Goal: Entertainment & Leisure: Browse casually

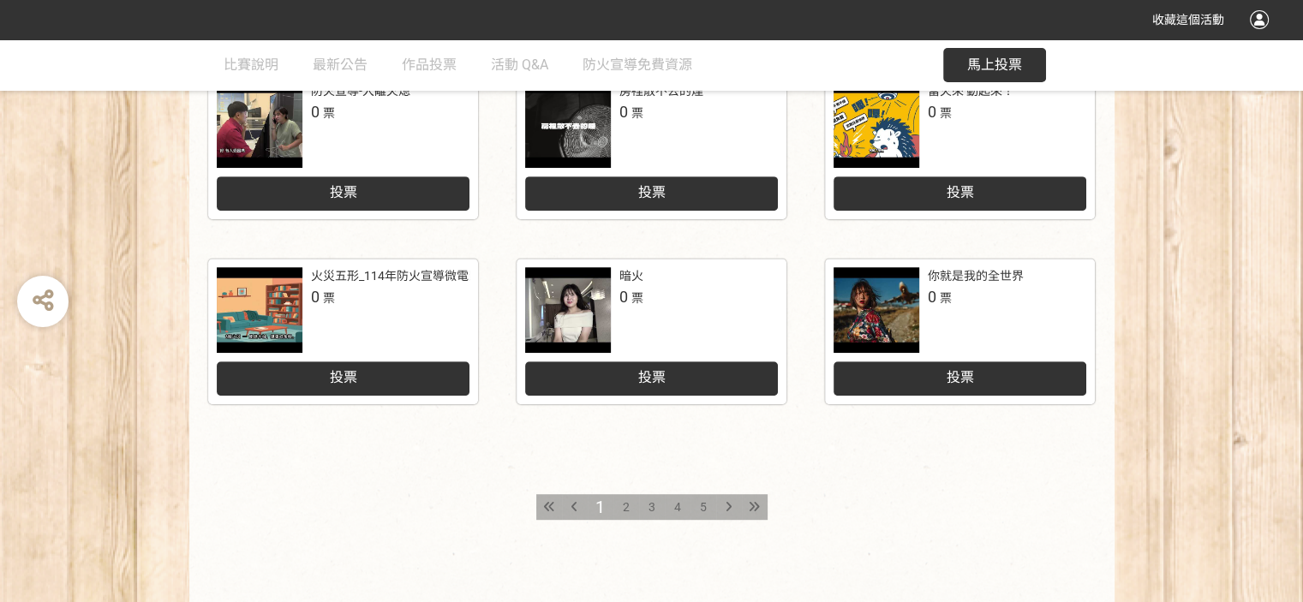
scroll to position [771, 0]
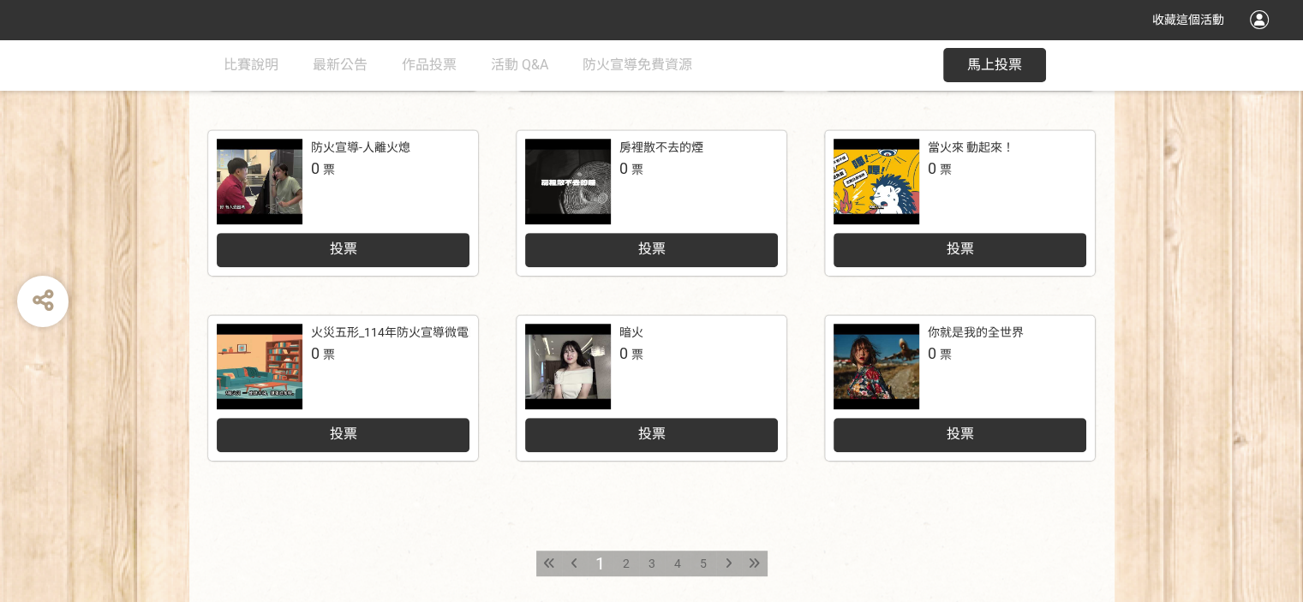
scroll to position [857, 0]
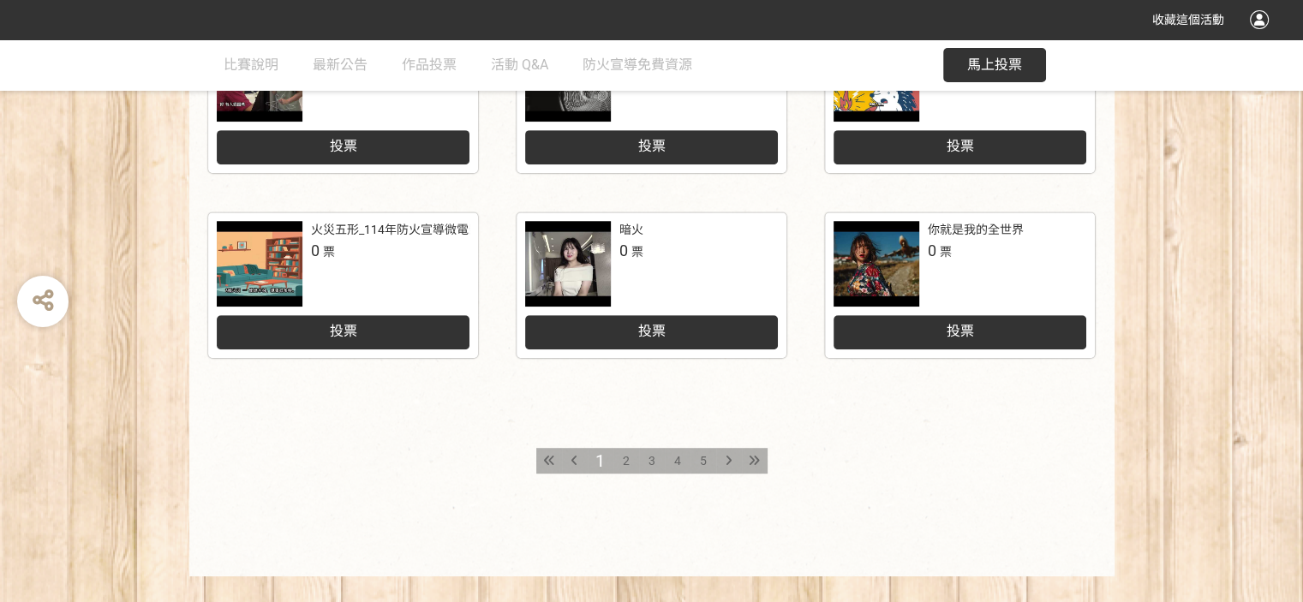
click at [621, 460] on div "2" at bounding box center [626, 461] width 26 height 26
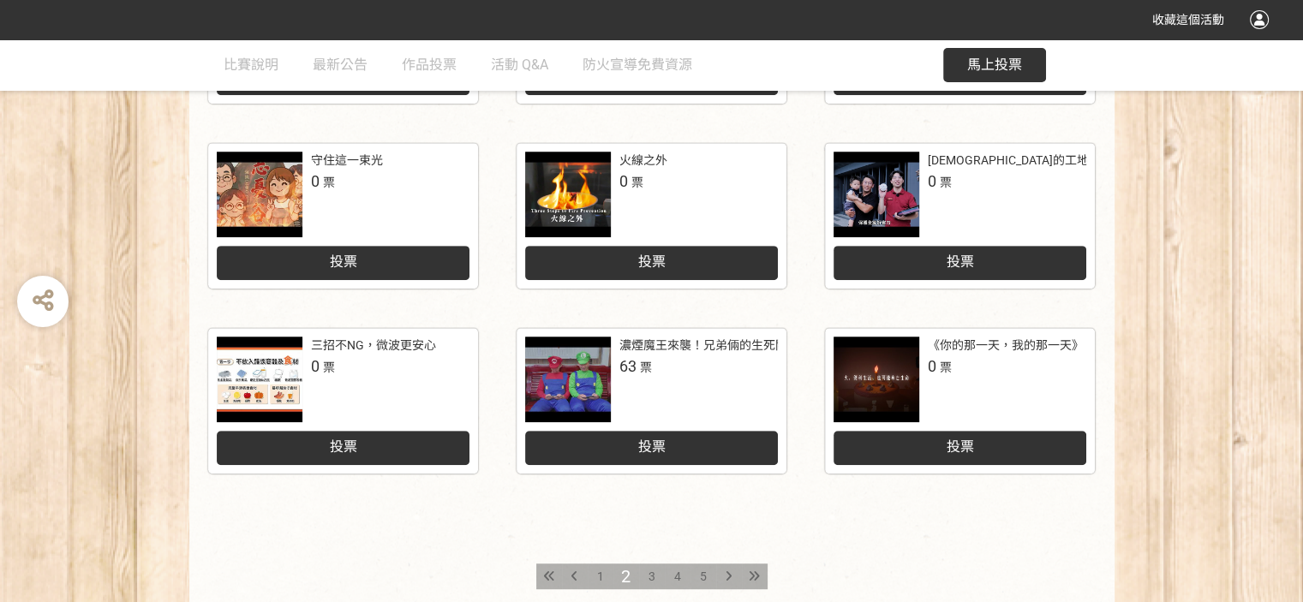
scroll to position [771, 0]
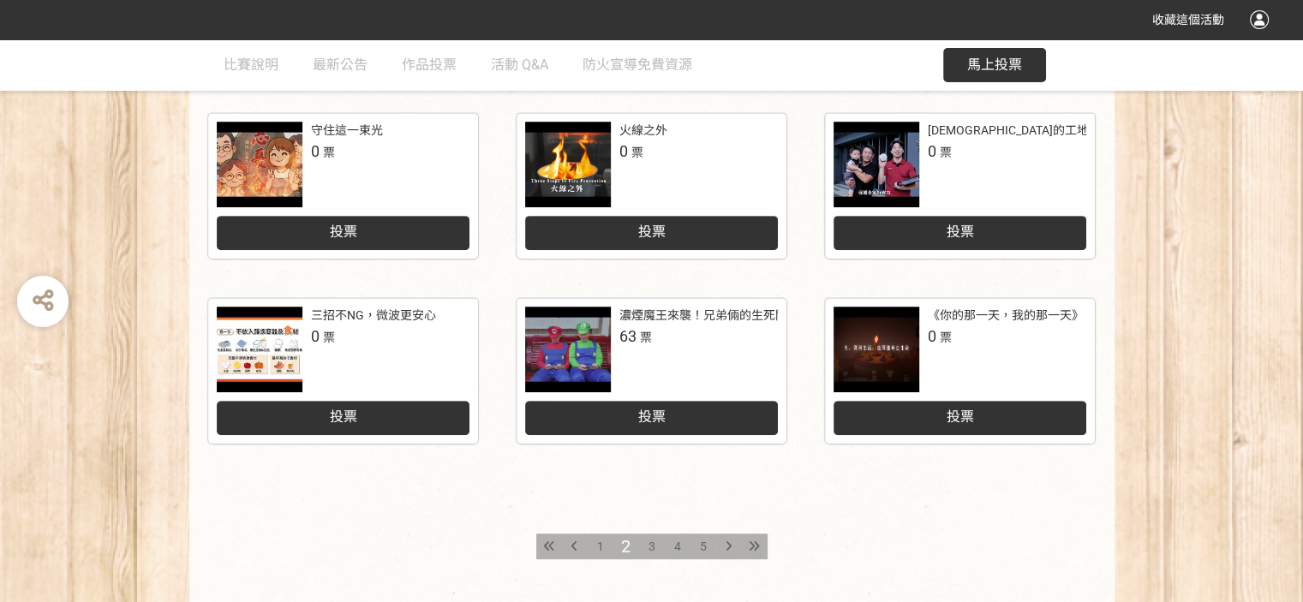
click at [648, 545] on span "3" at bounding box center [651, 547] width 7 height 14
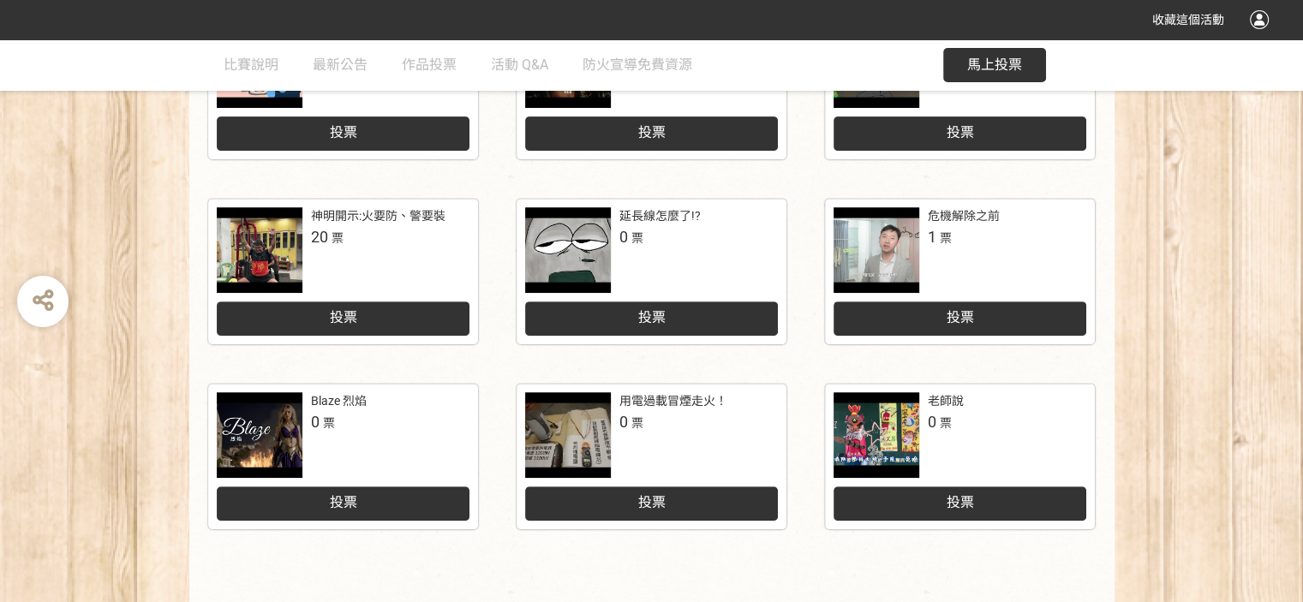
scroll to position [771, 0]
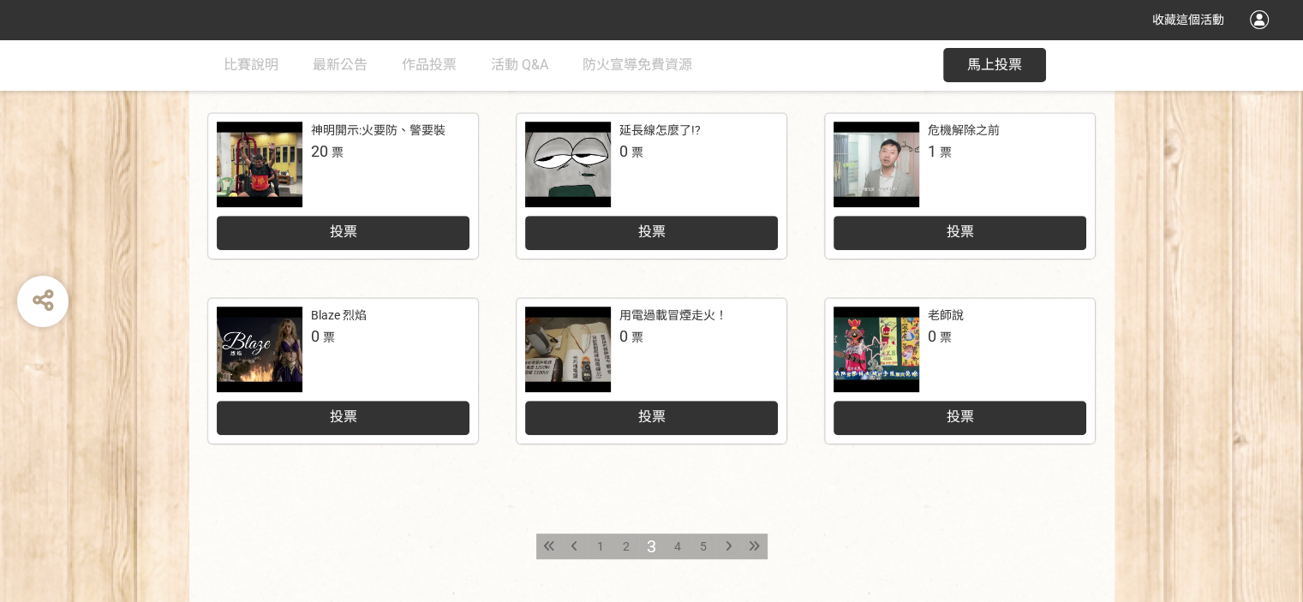
click at [672, 547] on div "4" at bounding box center [678, 547] width 26 height 26
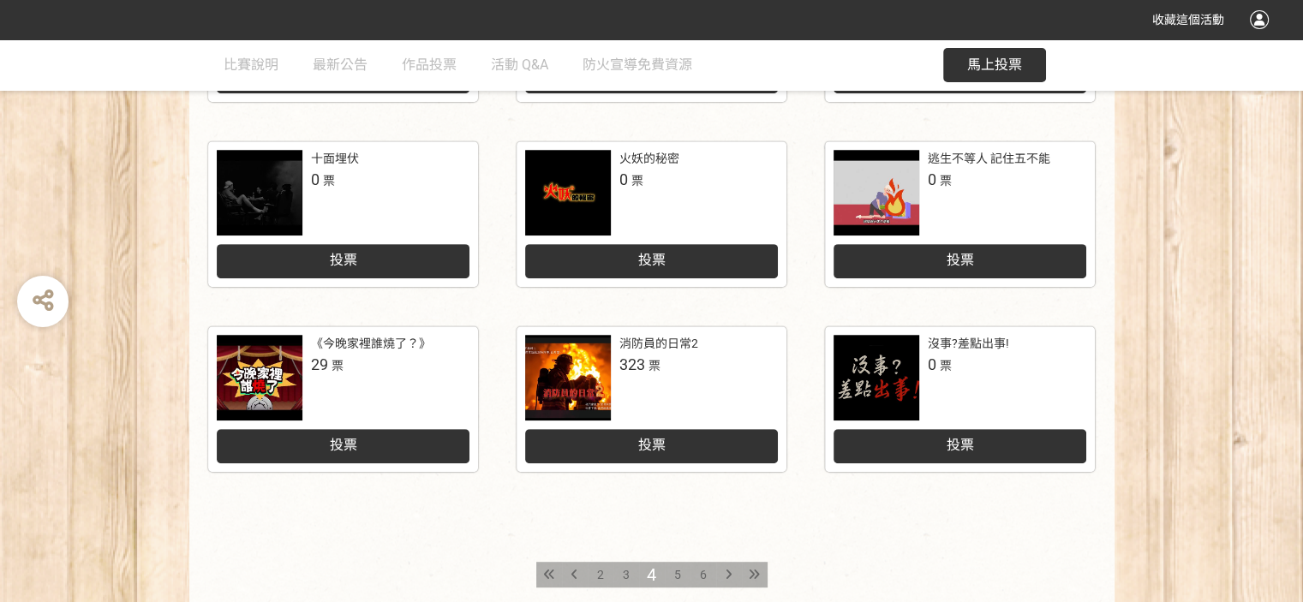
scroll to position [771, 0]
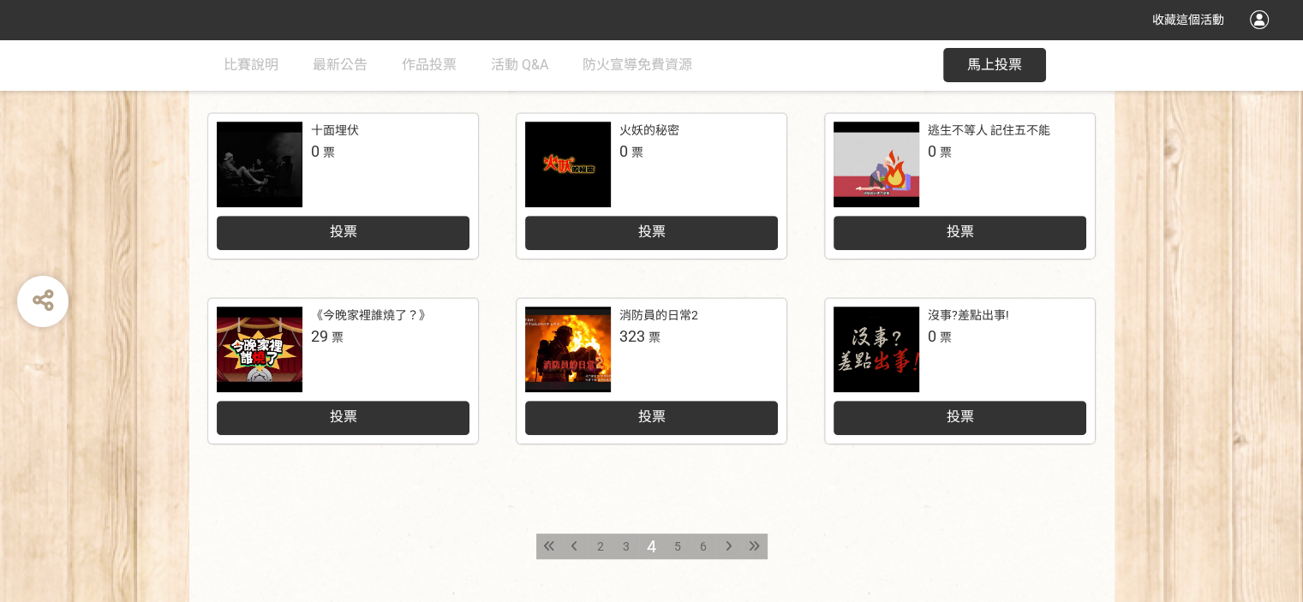
click at [672, 548] on div "5" at bounding box center [678, 547] width 26 height 26
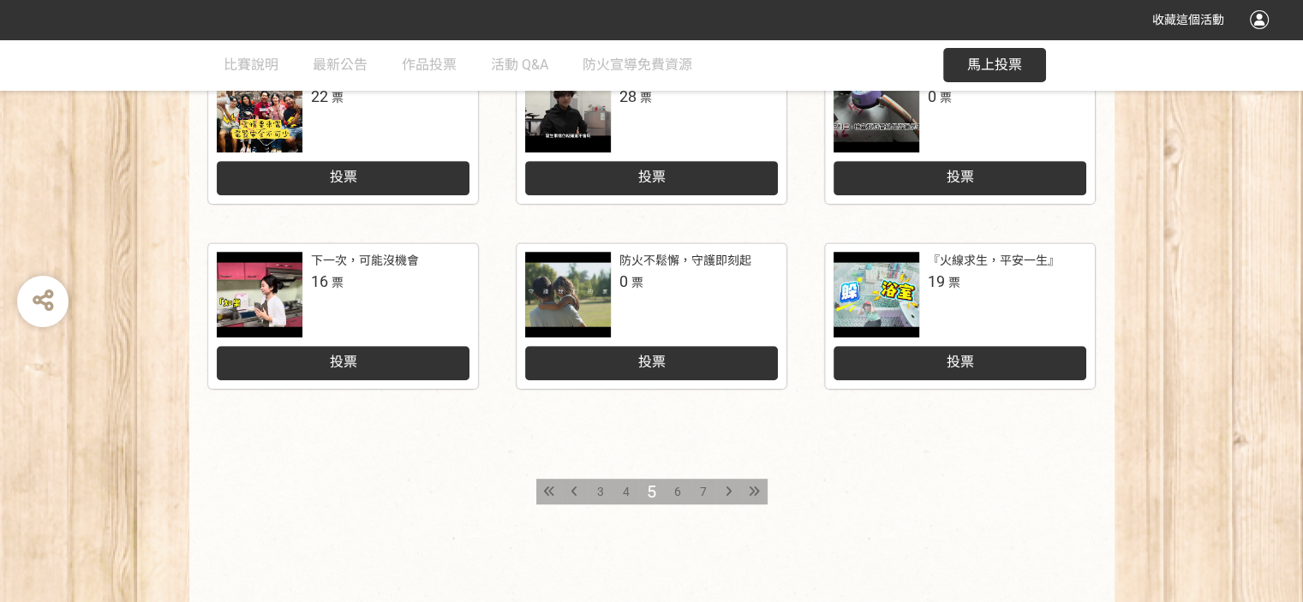
scroll to position [857, 0]
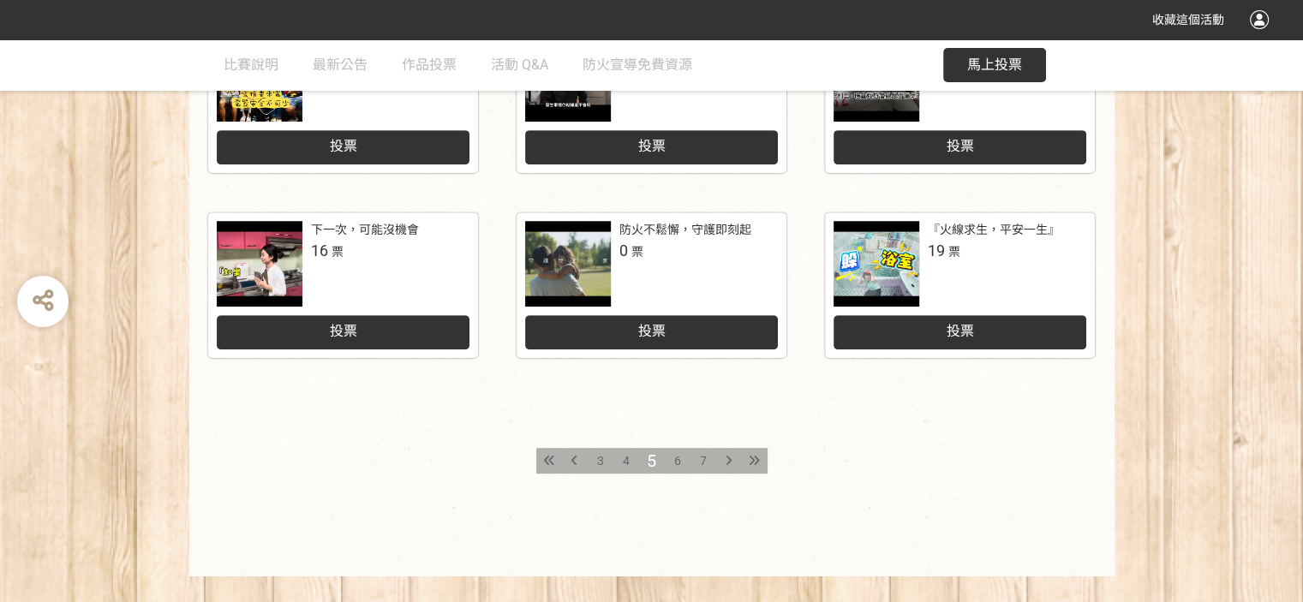
click at [888, 250] on div at bounding box center [876, 264] width 86 height 86
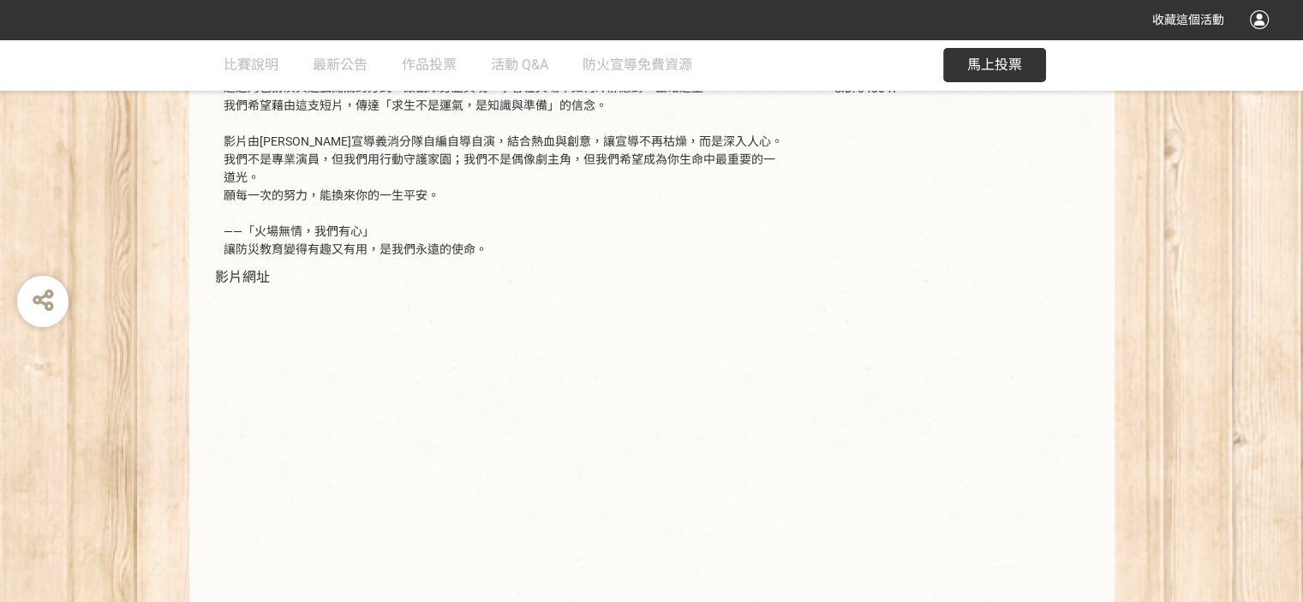
scroll to position [428, 0]
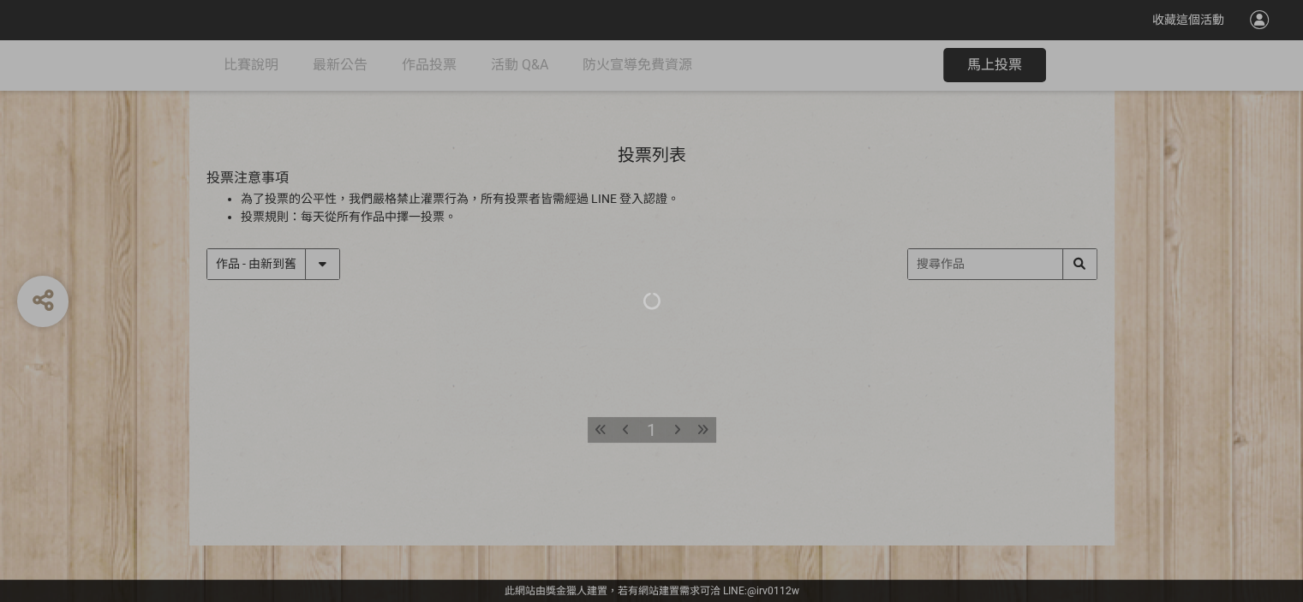
scroll to position [887, 0]
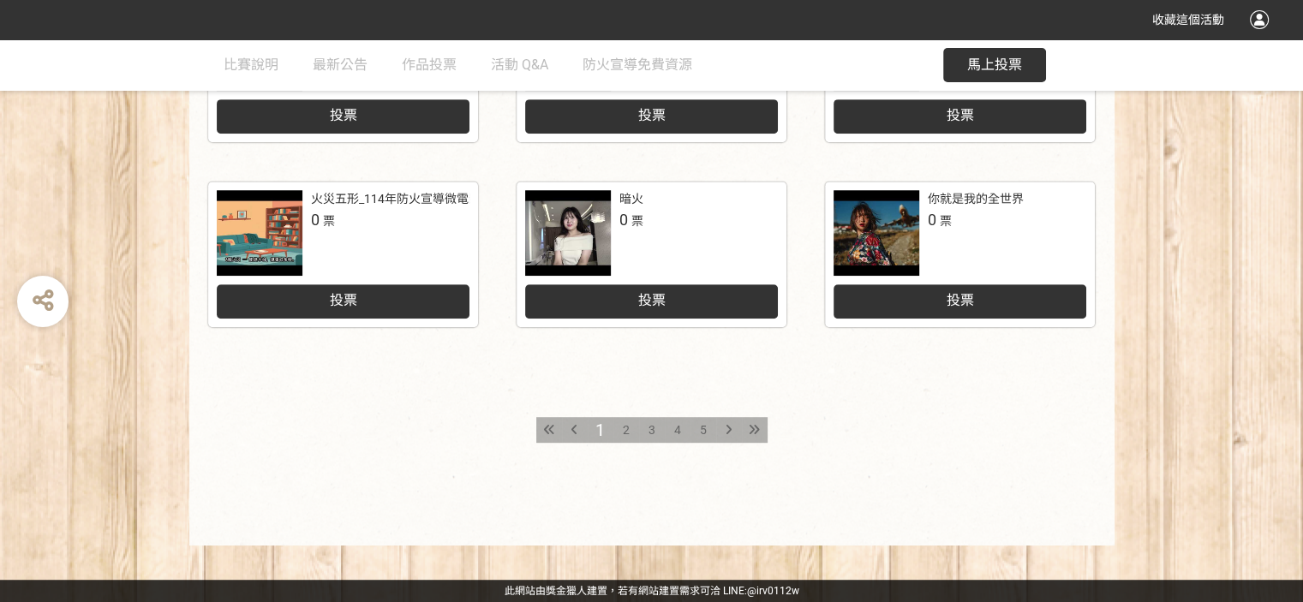
click at [672, 431] on div "4" at bounding box center [678, 430] width 26 height 26
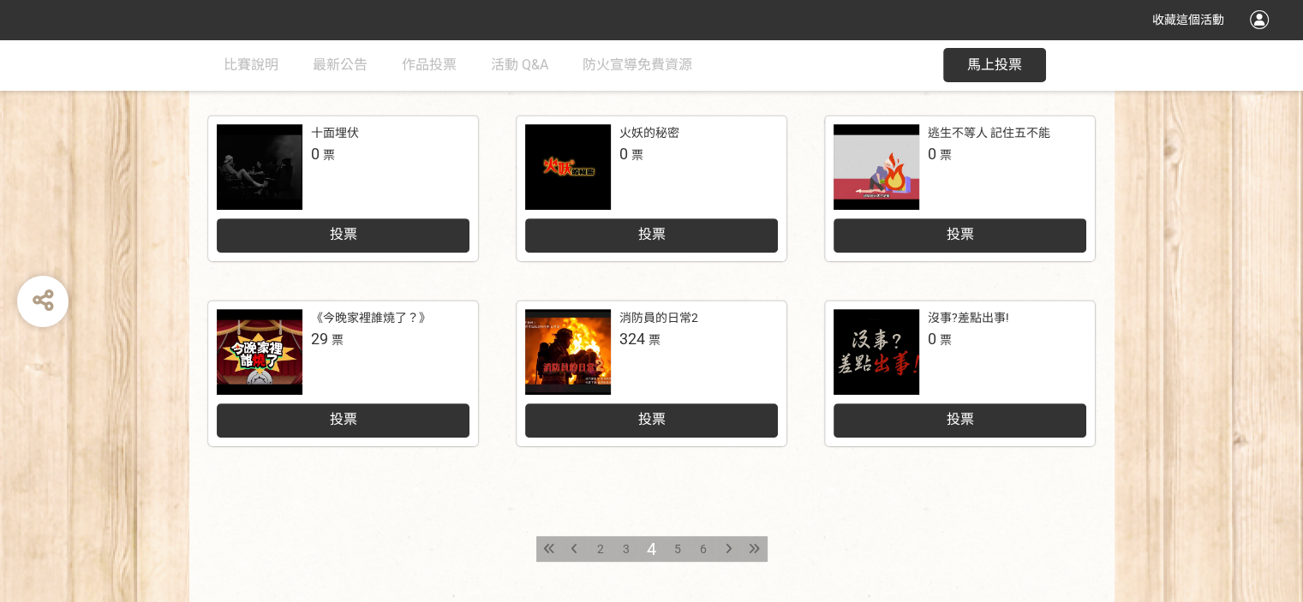
scroll to position [771, 0]
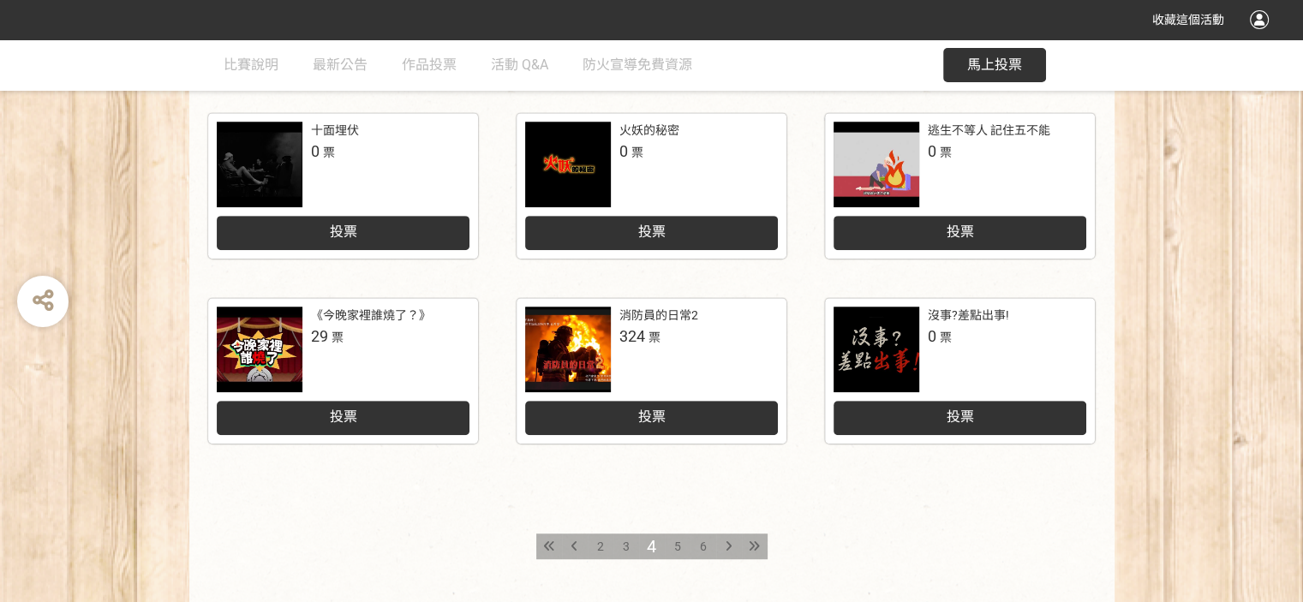
click at [672, 545] on div "5" at bounding box center [678, 547] width 26 height 26
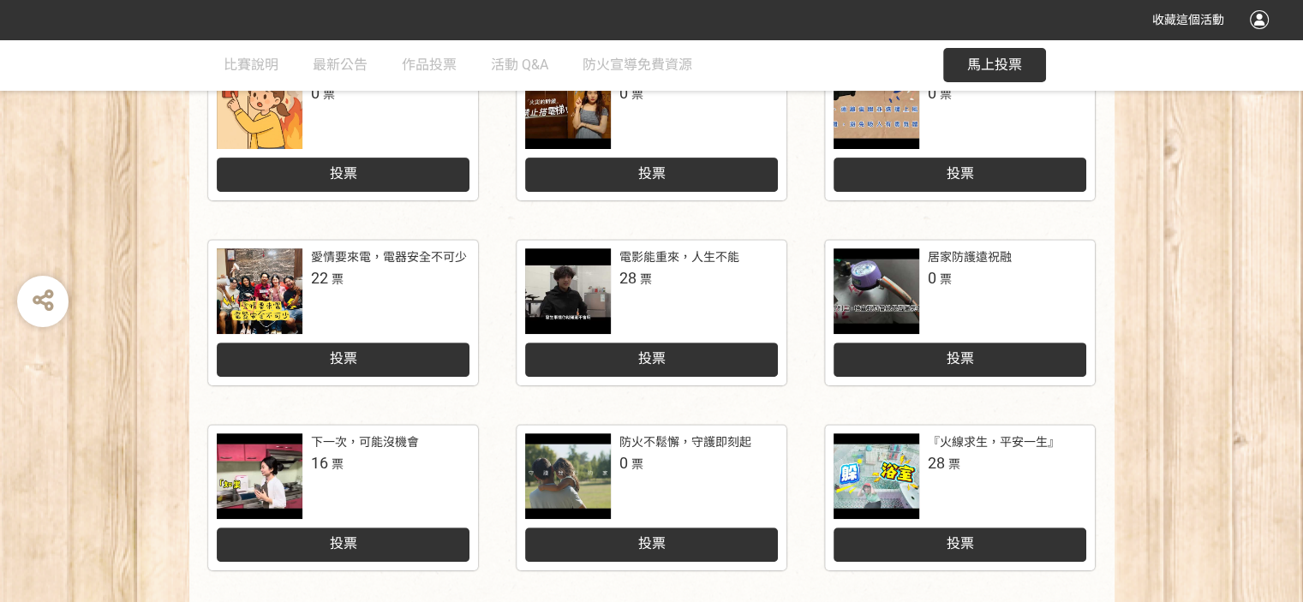
scroll to position [771, 0]
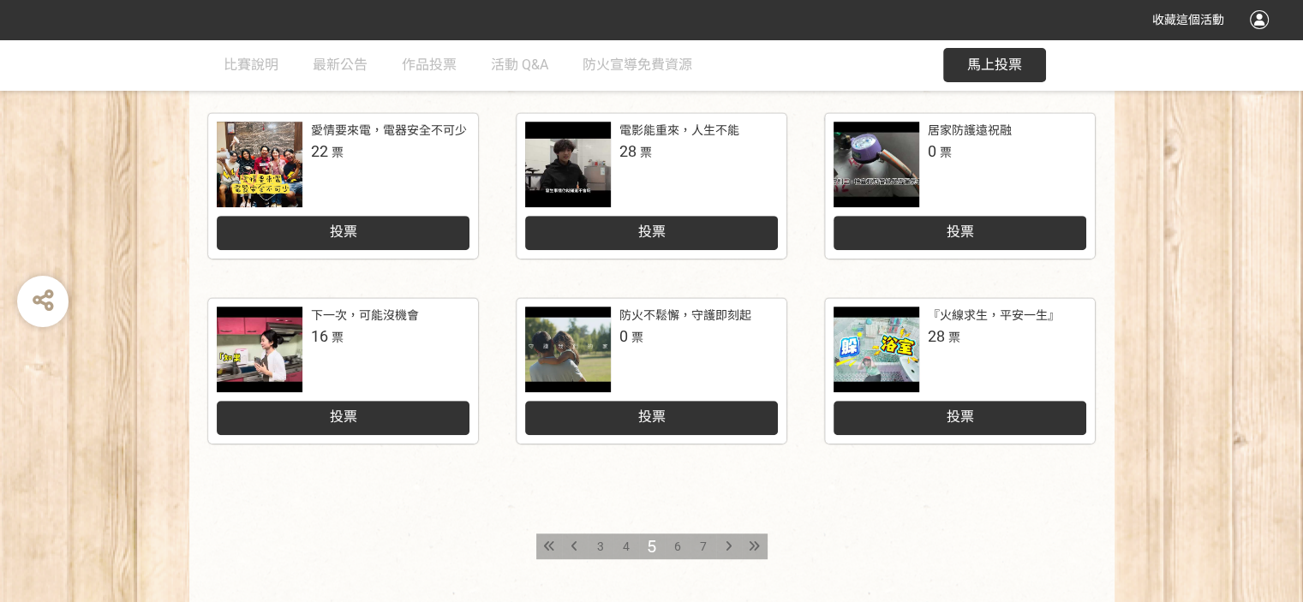
click at [672, 549] on div "6" at bounding box center [678, 547] width 26 height 26
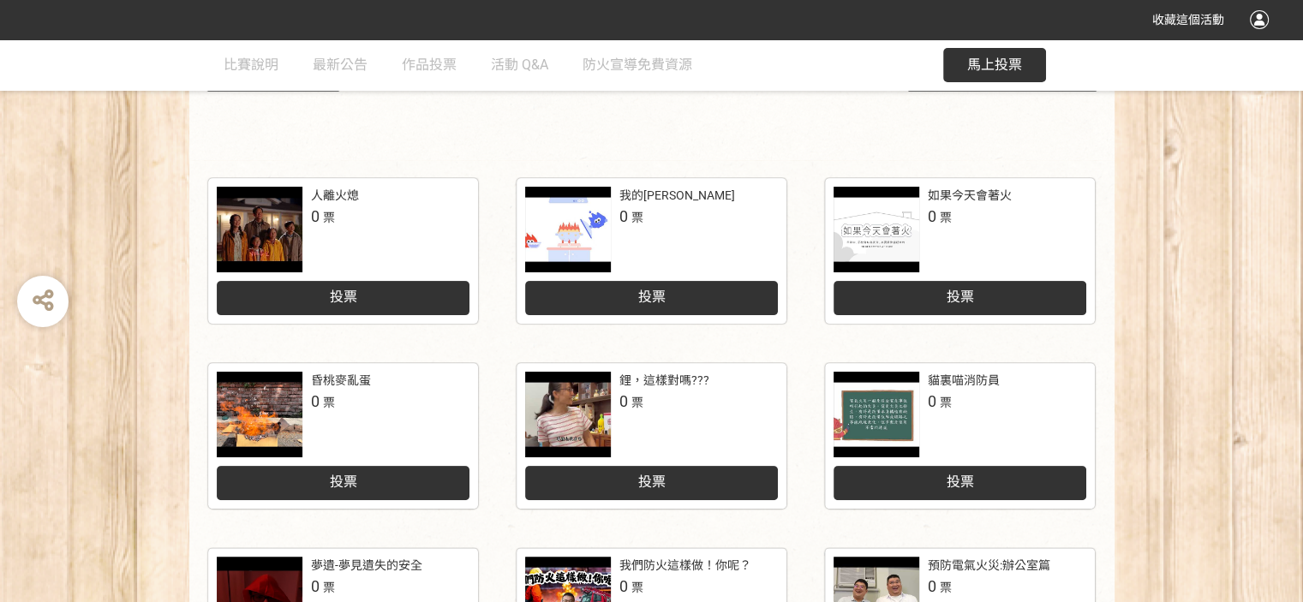
scroll to position [428, 0]
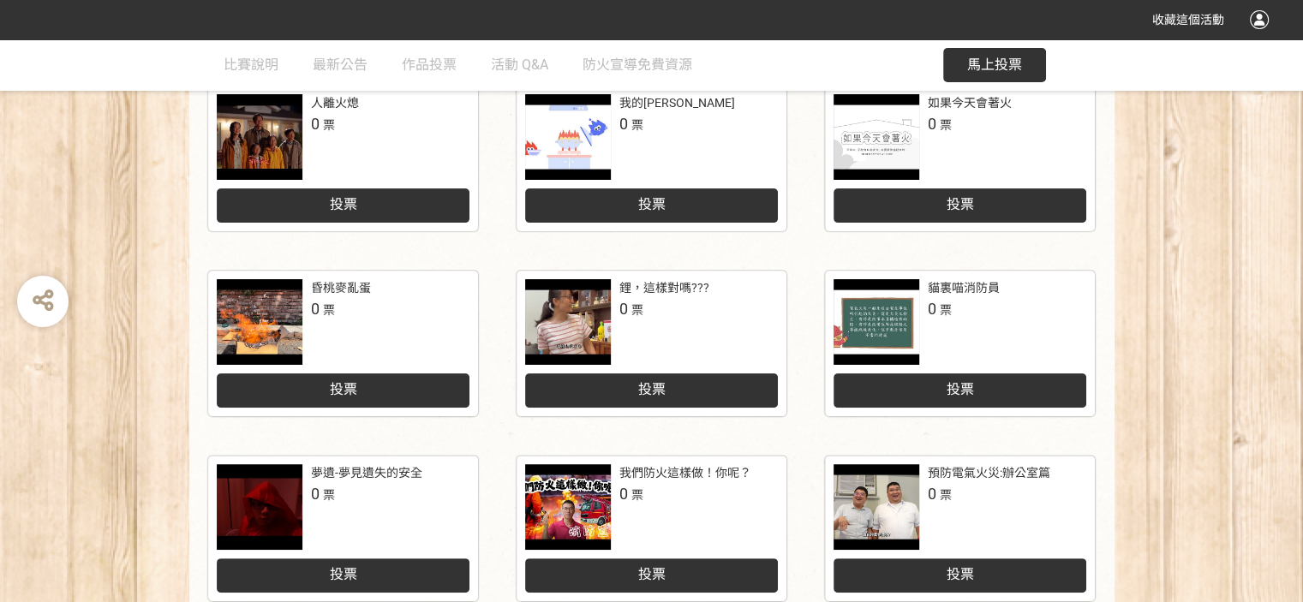
click at [941, 296] on div "貓裏喵消防員" at bounding box center [964, 288] width 72 height 18
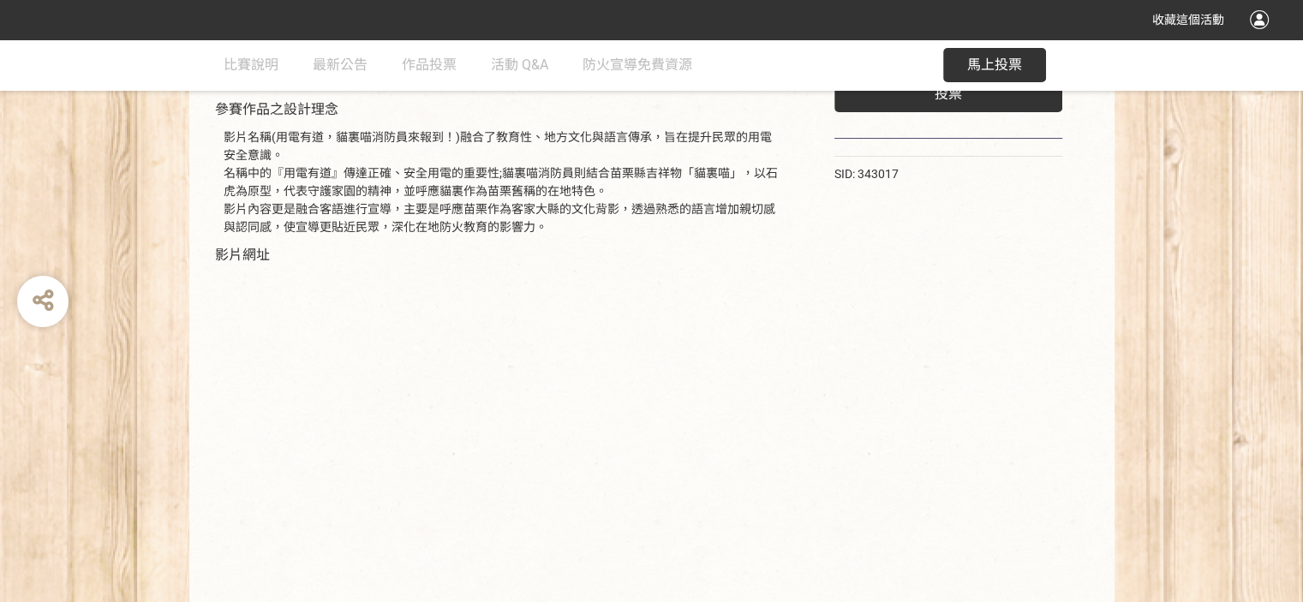
scroll to position [334, 0]
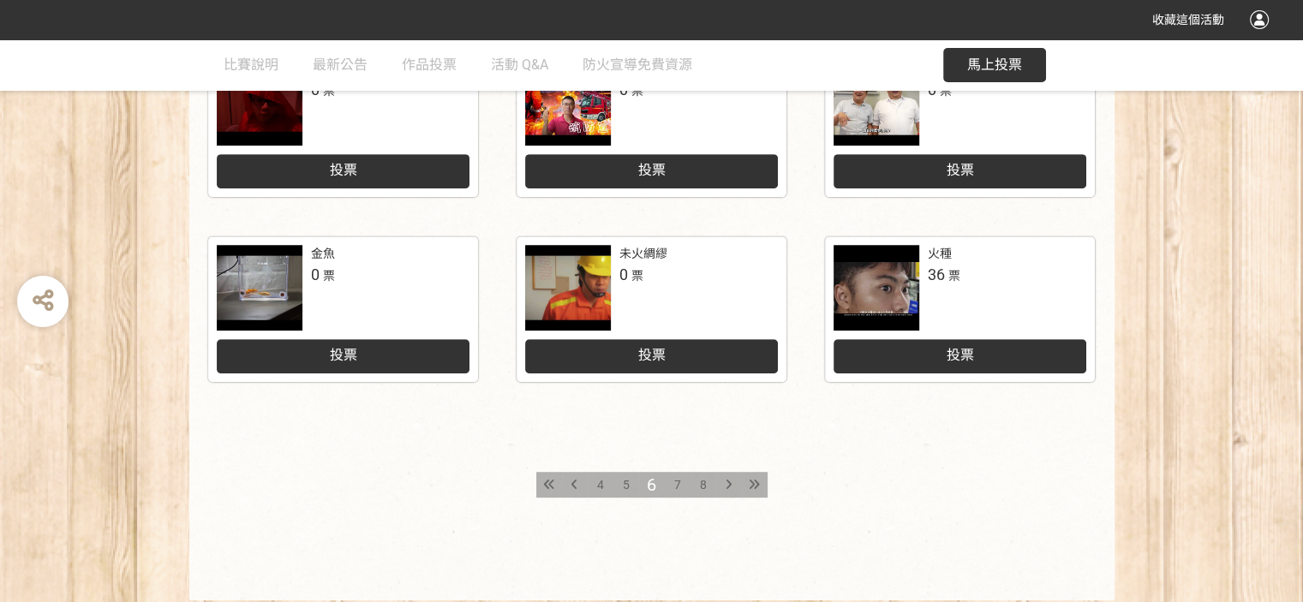
scroll to position [857, 0]
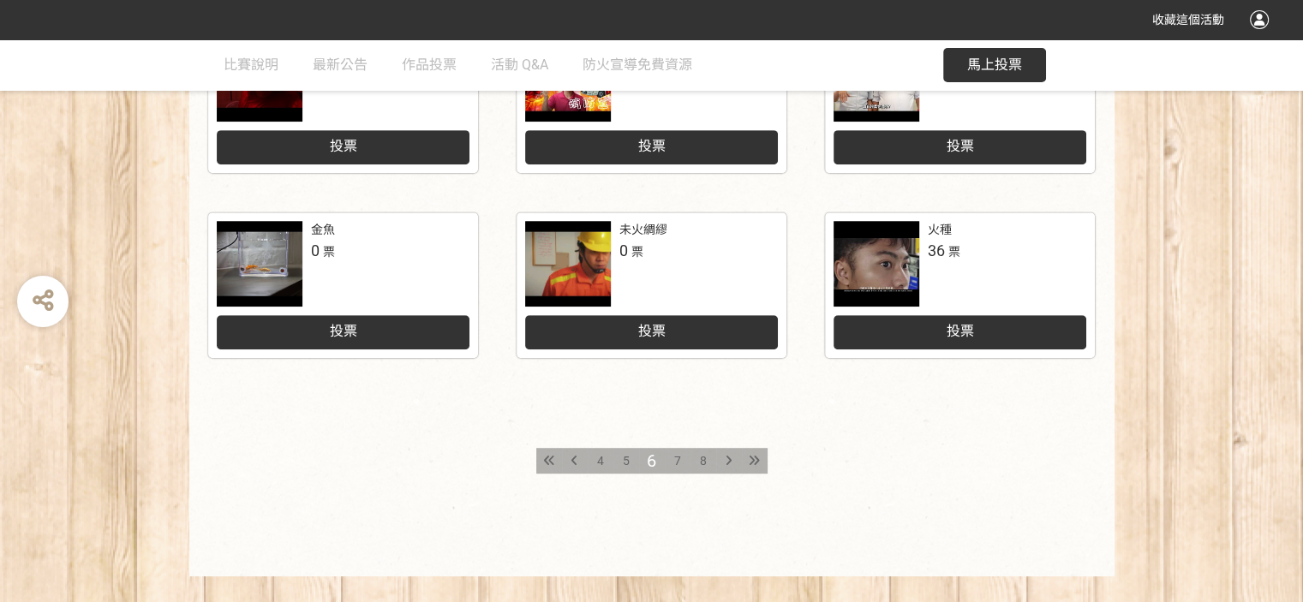
click at [672, 455] on div "7" at bounding box center [678, 461] width 26 height 26
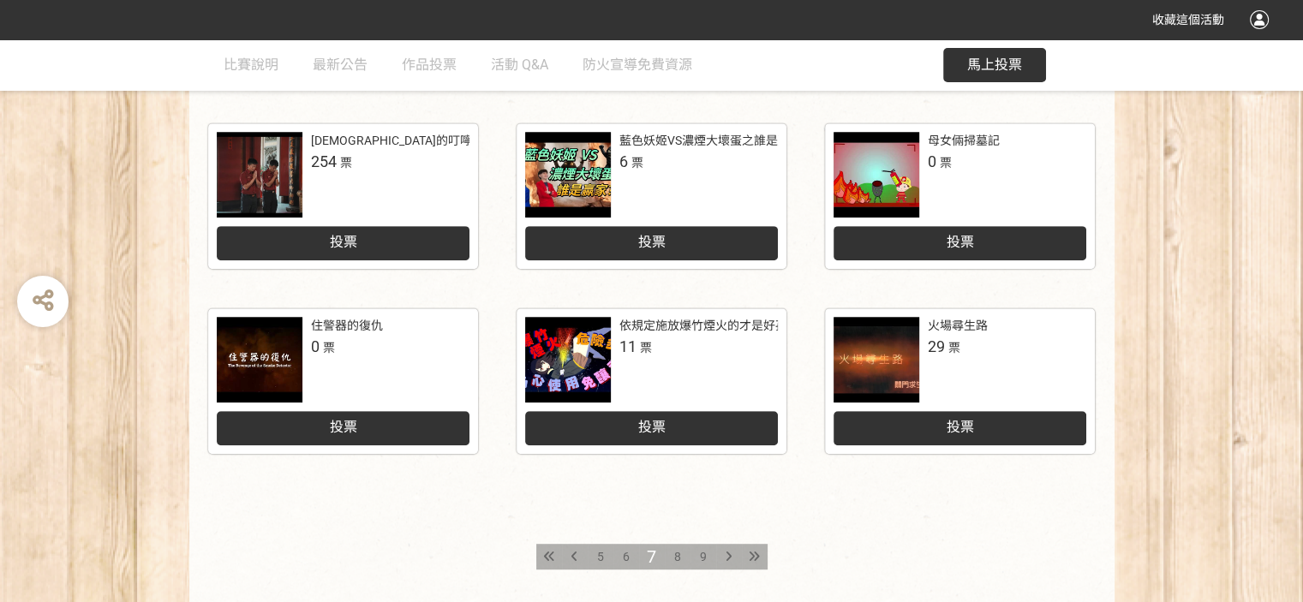
scroll to position [771, 0]
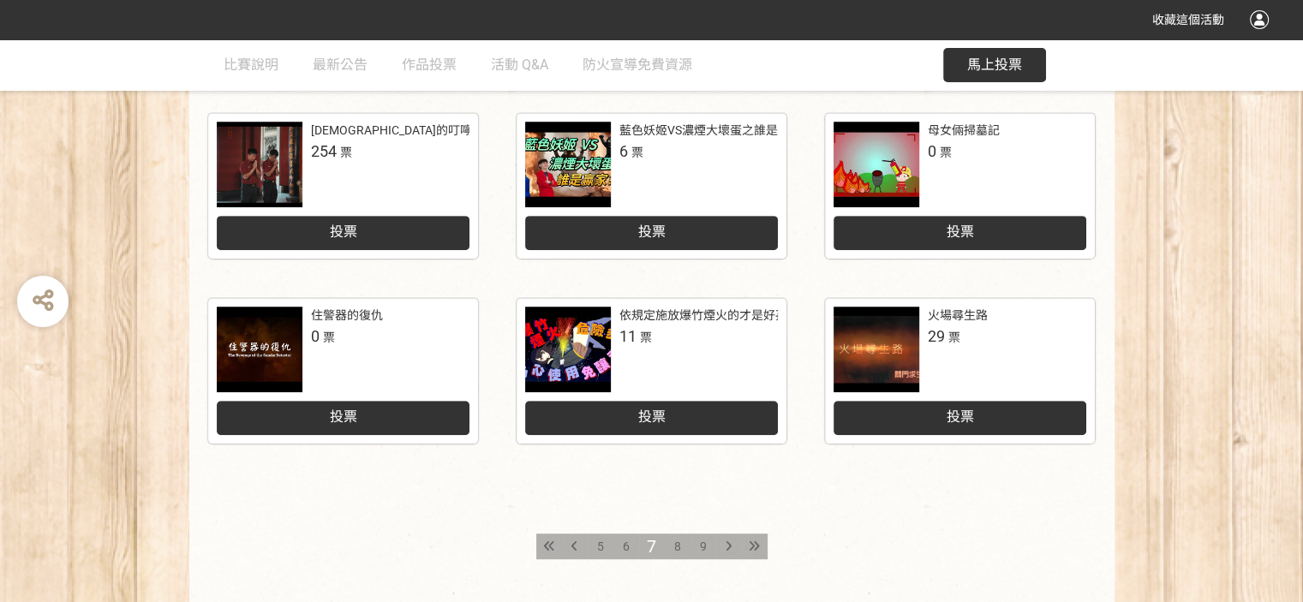
click at [676, 544] on span "8" at bounding box center [677, 547] width 7 height 14
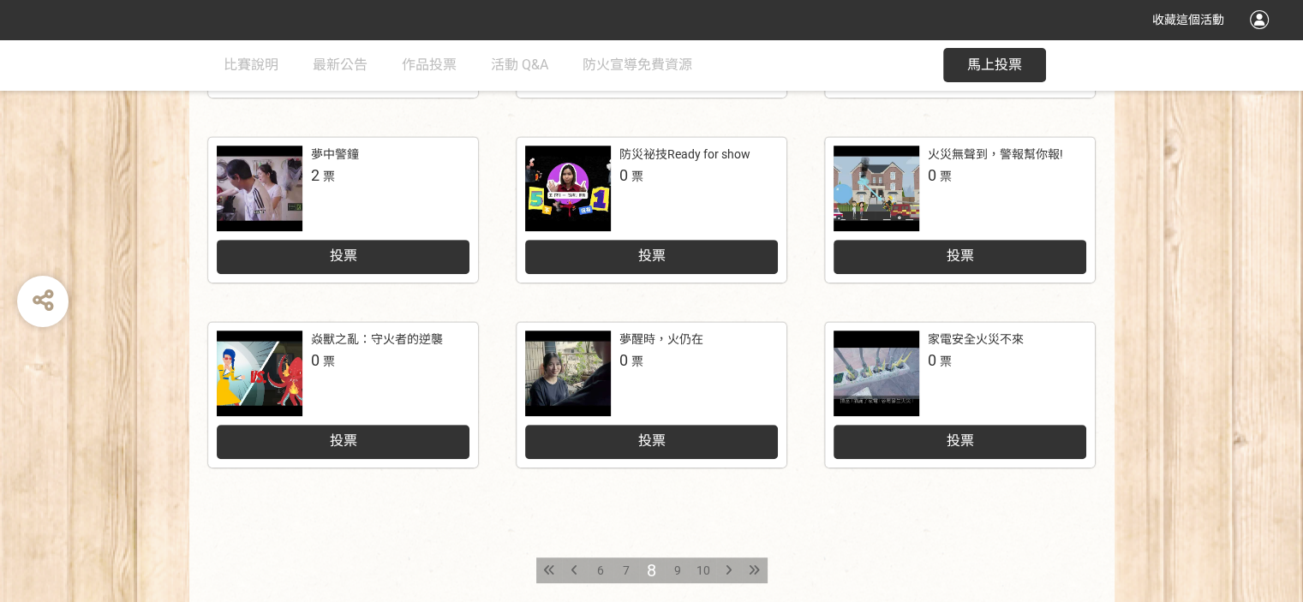
scroll to position [771, 0]
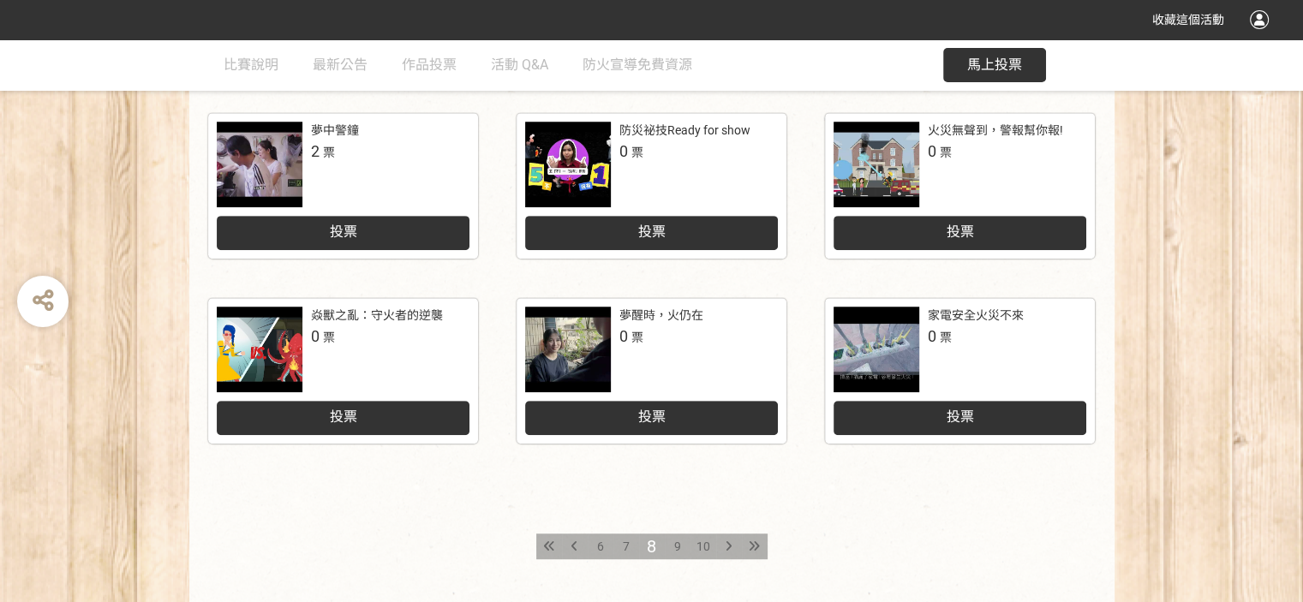
click at [675, 547] on span "9" at bounding box center [677, 547] width 7 height 14
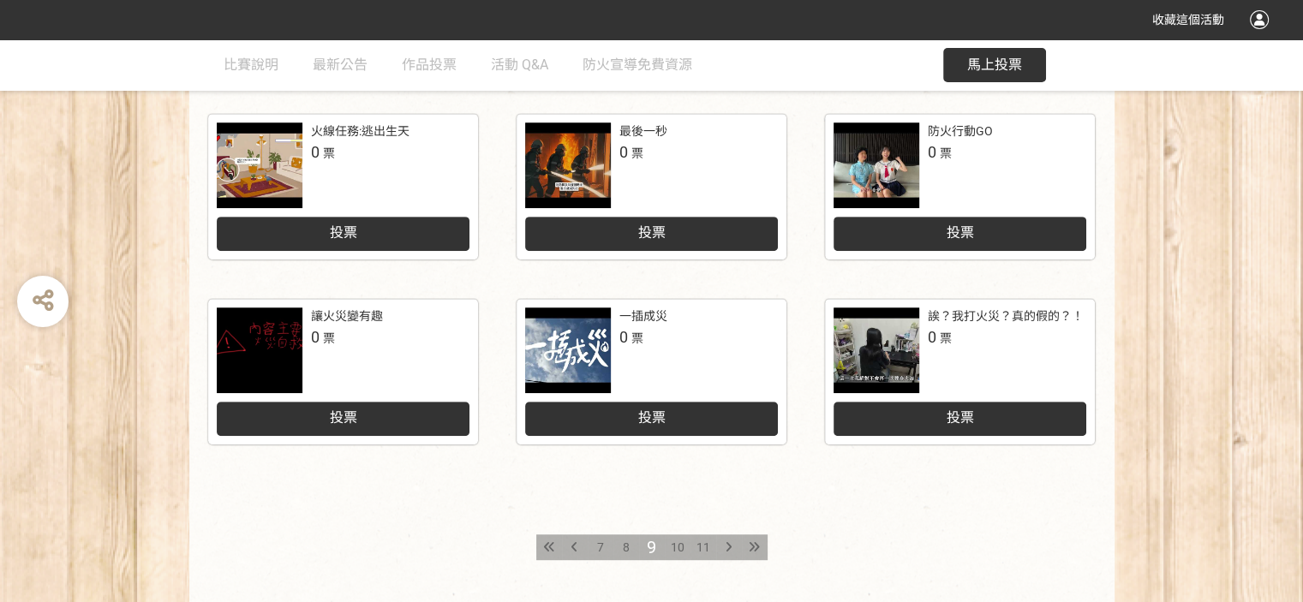
scroll to position [771, 0]
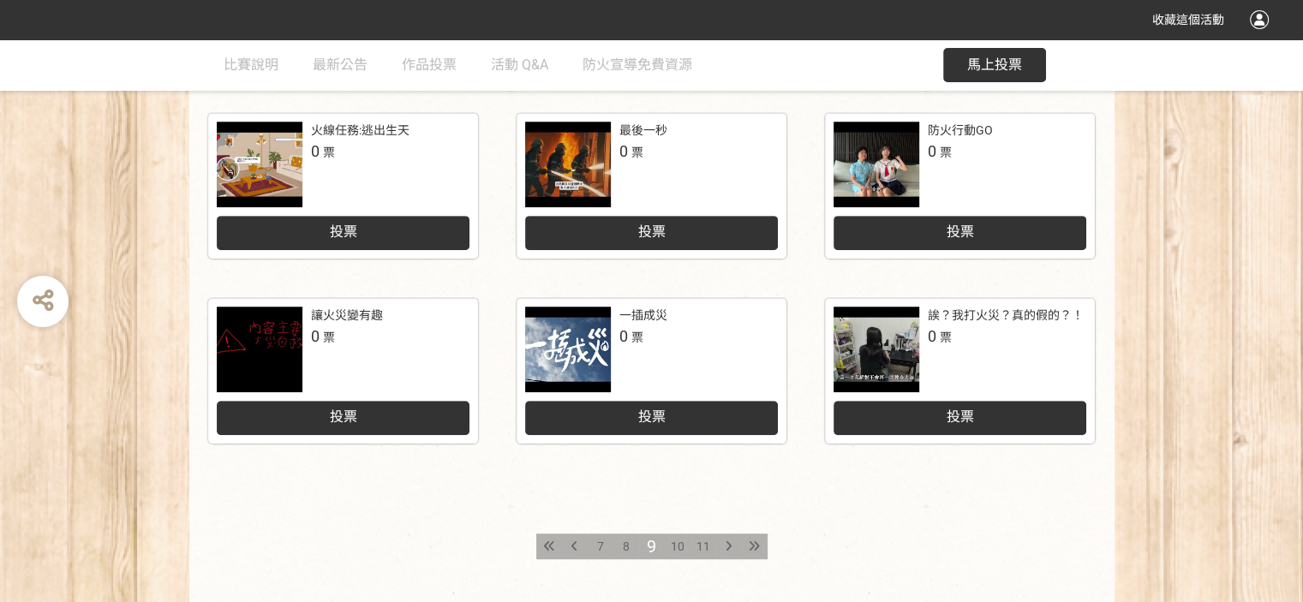
click at [681, 544] on span "10" at bounding box center [678, 547] width 14 height 14
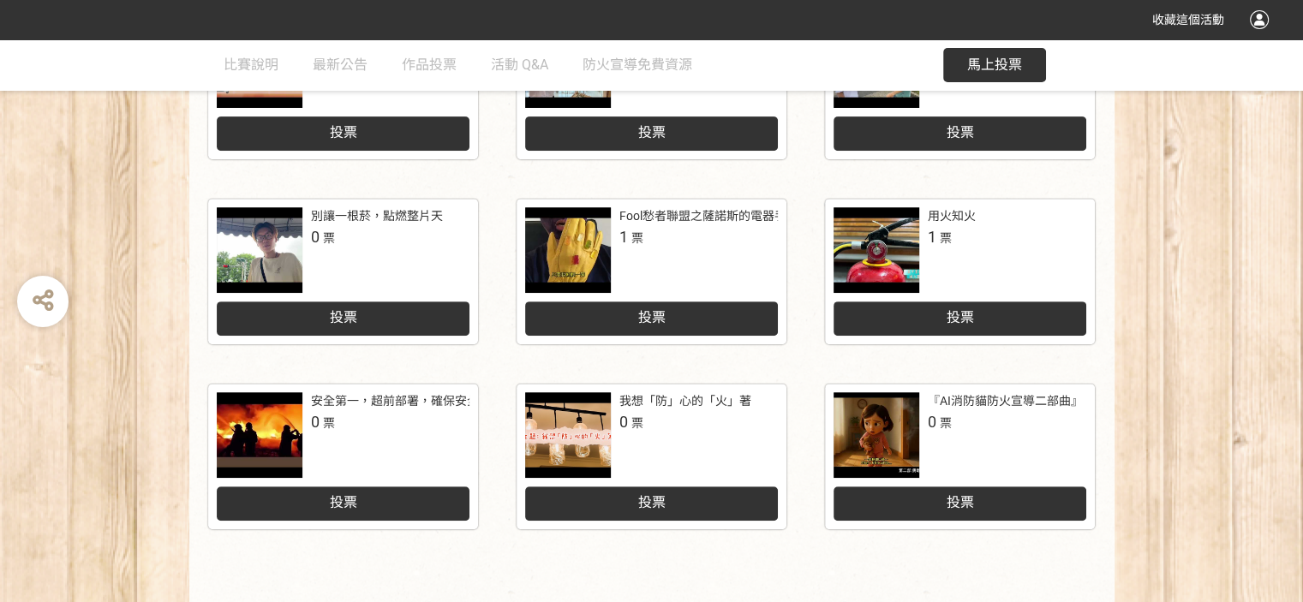
scroll to position [771, 0]
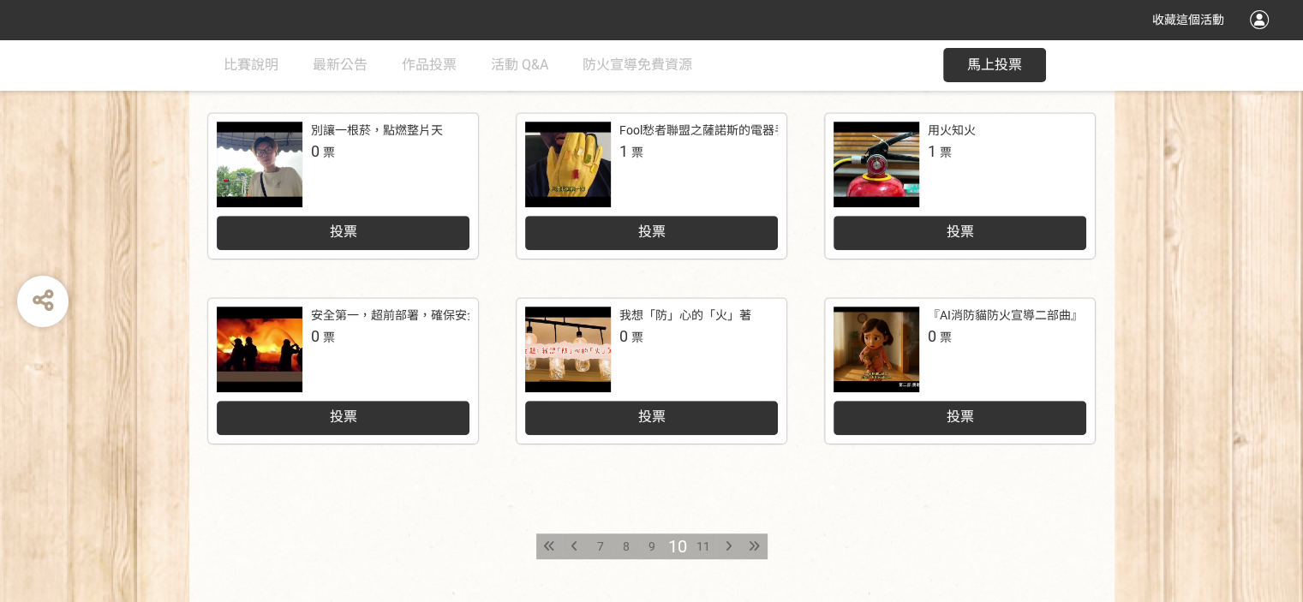
click at [698, 547] on span "11" at bounding box center [703, 547] width 14 height 14
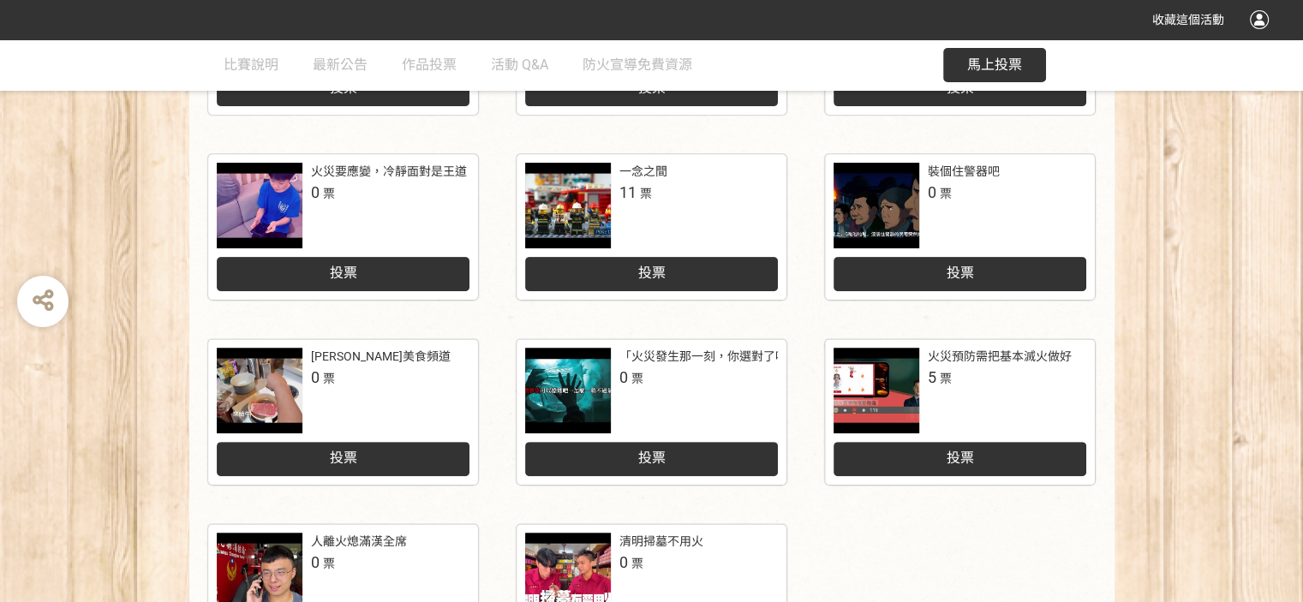
scroll to position [887, 0]
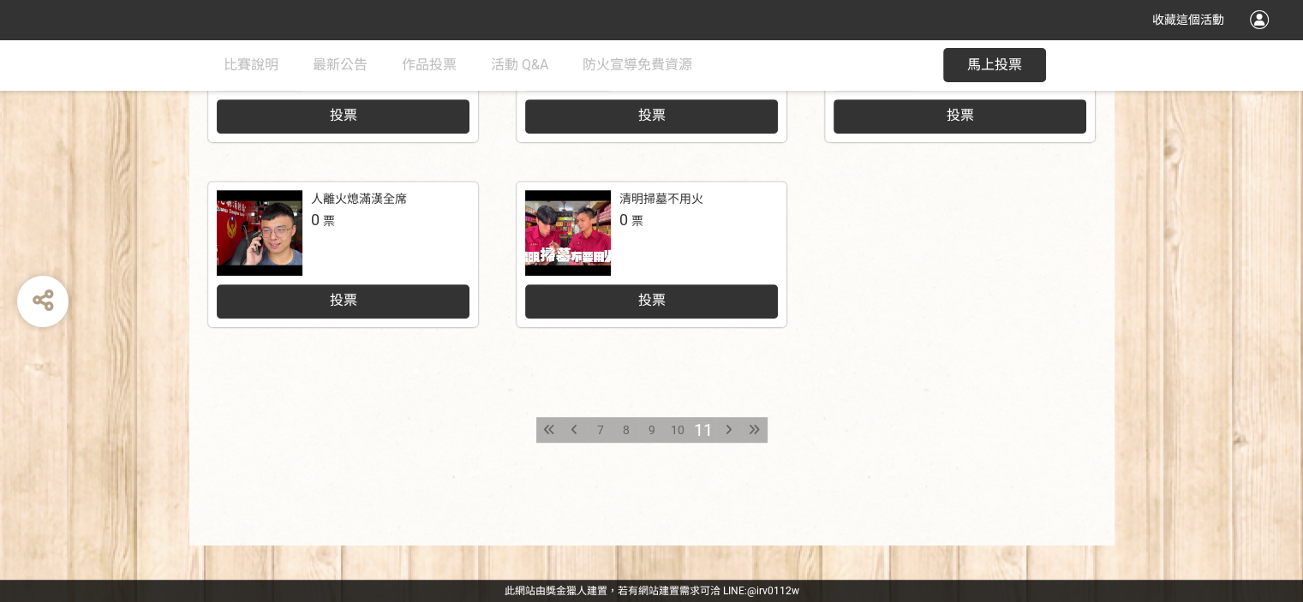
click at [731, 429] on icon at bounding box center [729, 430] width 6 height 12
click at [545, 429] on icon at bounding box center [549, 430] width 10 height 12
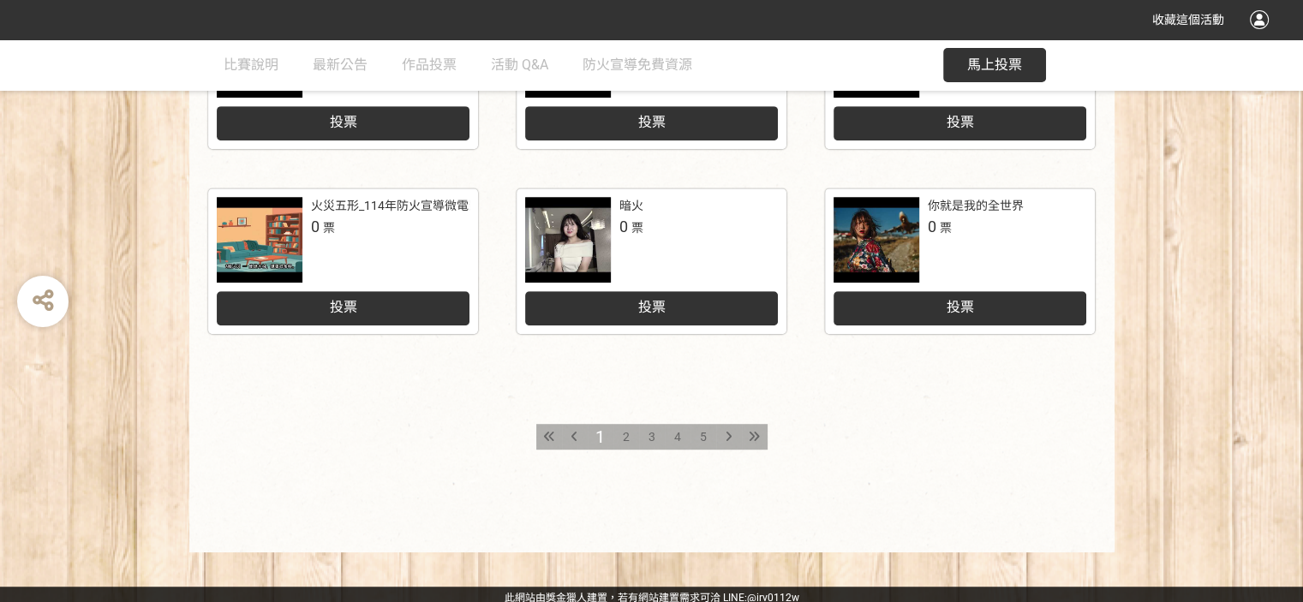
scroll to position [887, 0]
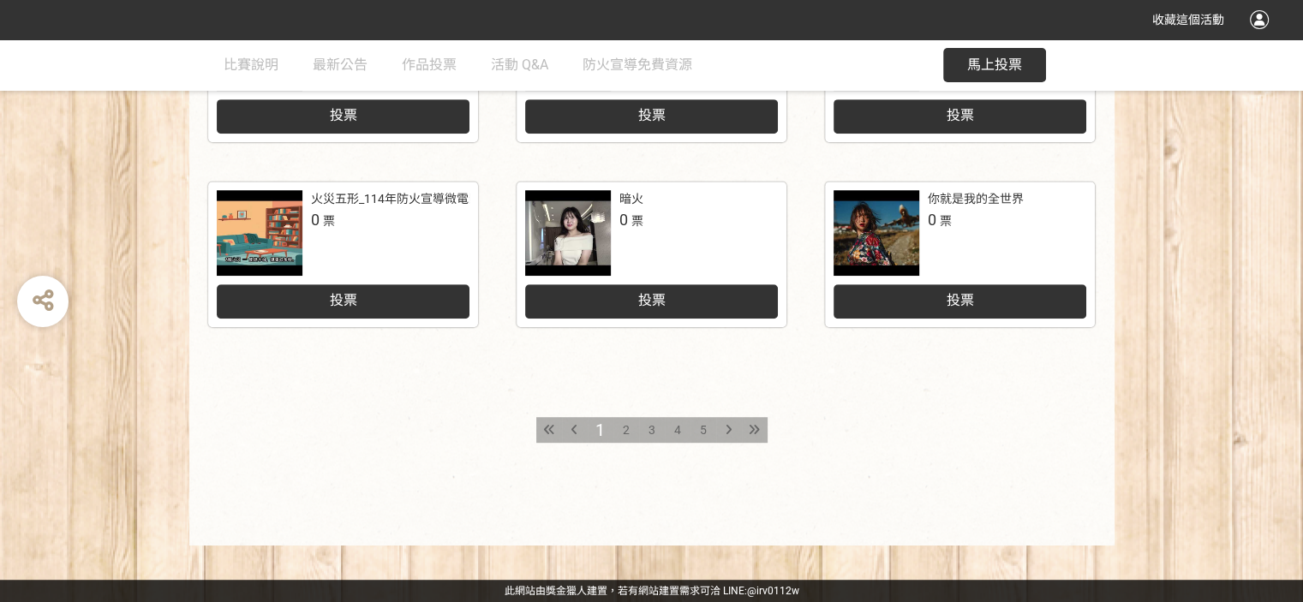
click at [621, 427] on div "2" at bounding box center [626, 430] width 26 height 26
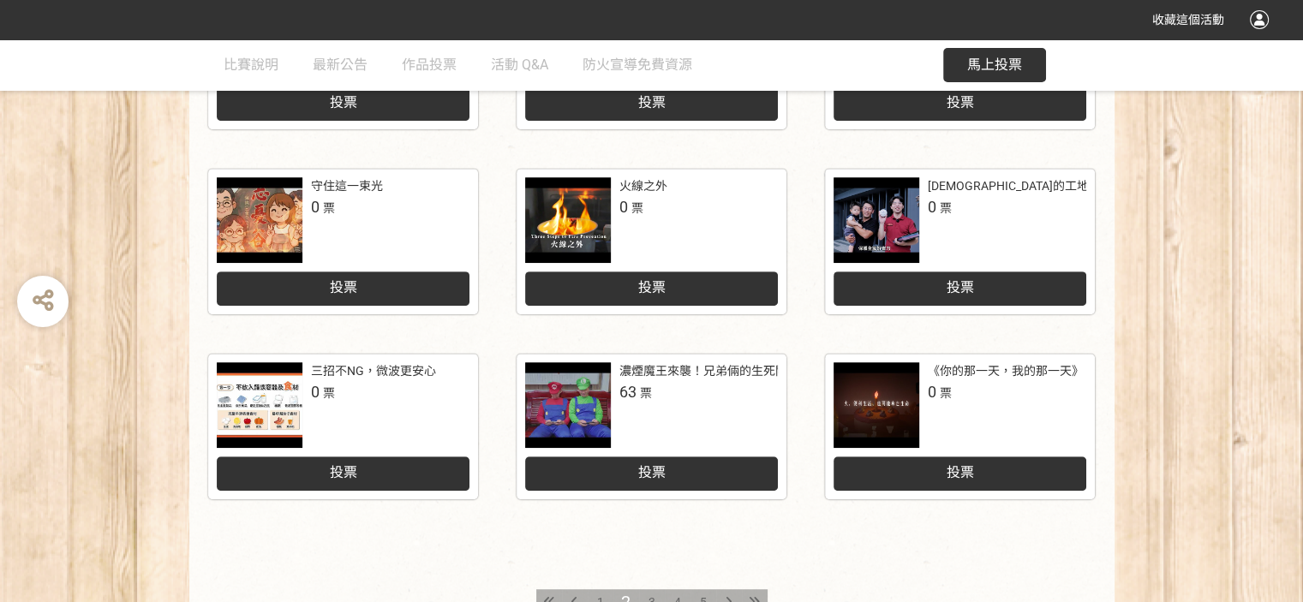
scroll to position [857, 0]
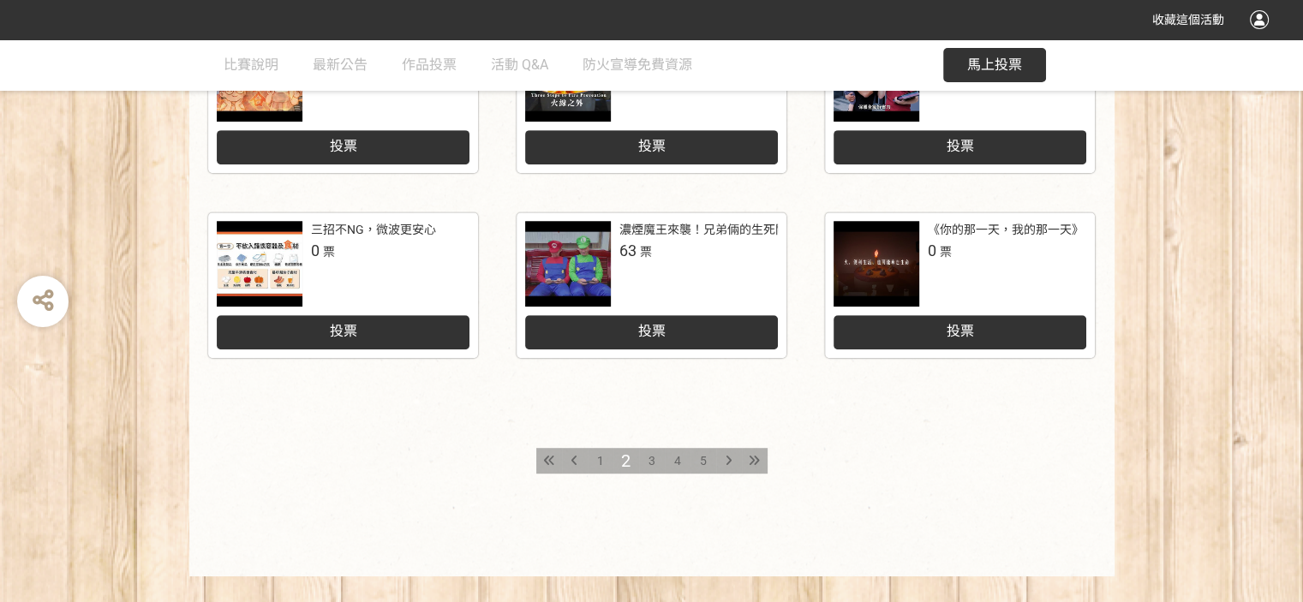
click at [649, 463] on span "3" at bounding box center [651, 461] width 7 height 14
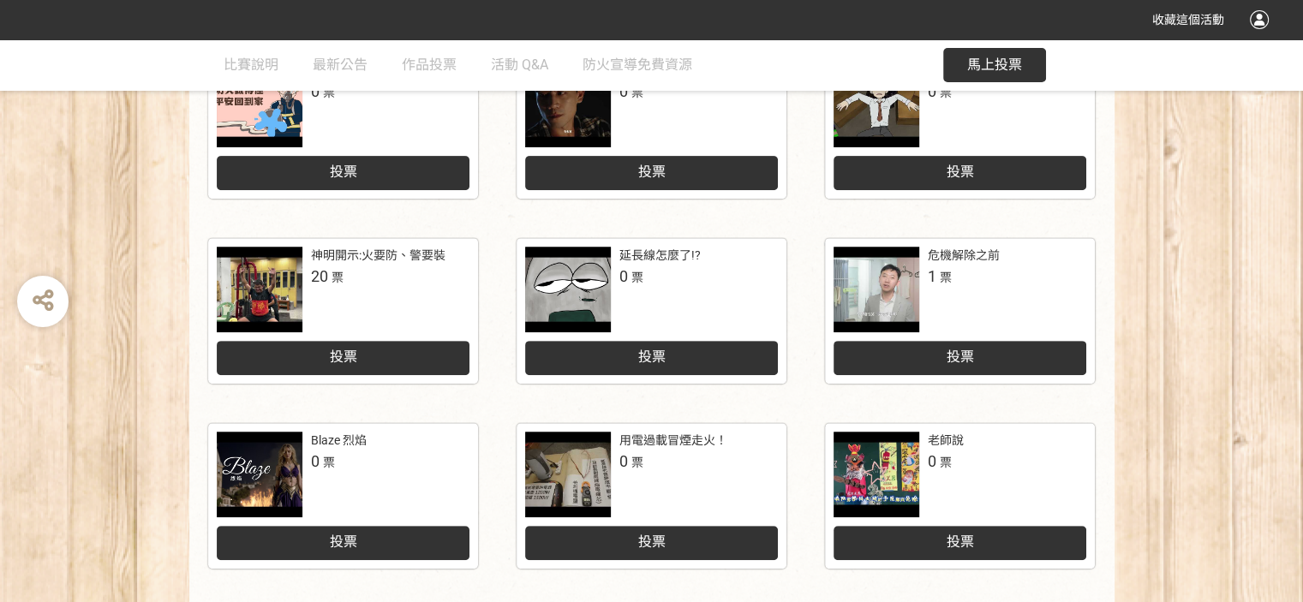
scroll to position [857, 0]
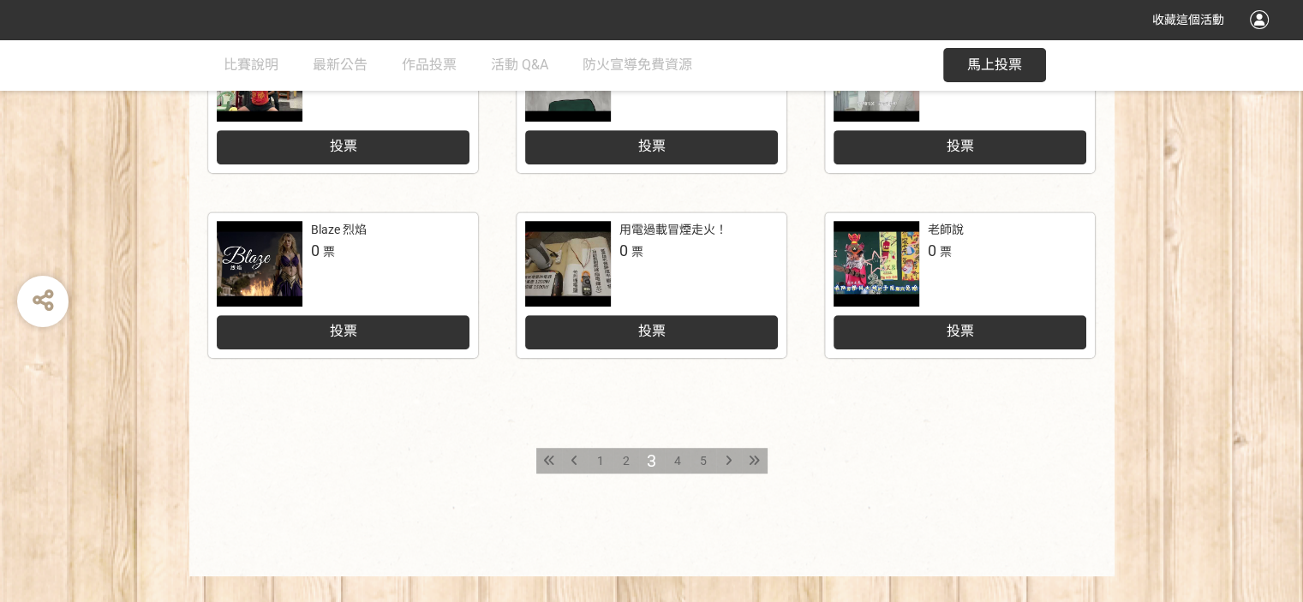
click at [677, 455] on span "4" at bounding box center [677, 461] width 7 height 14
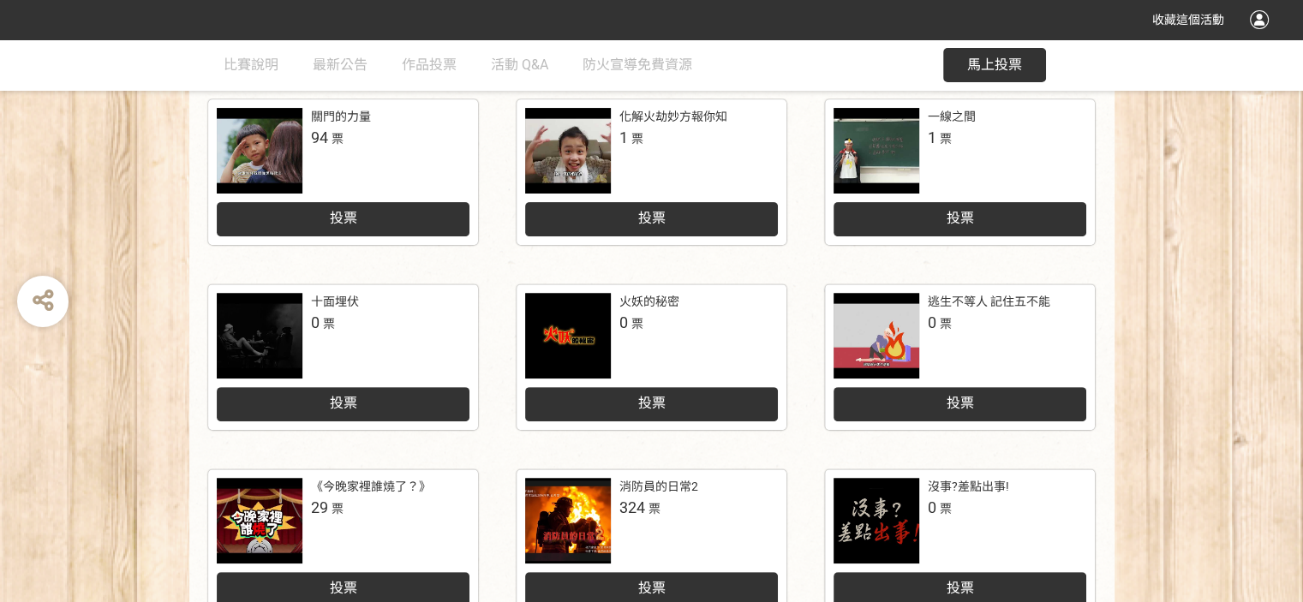
scroll to position [771, 0]
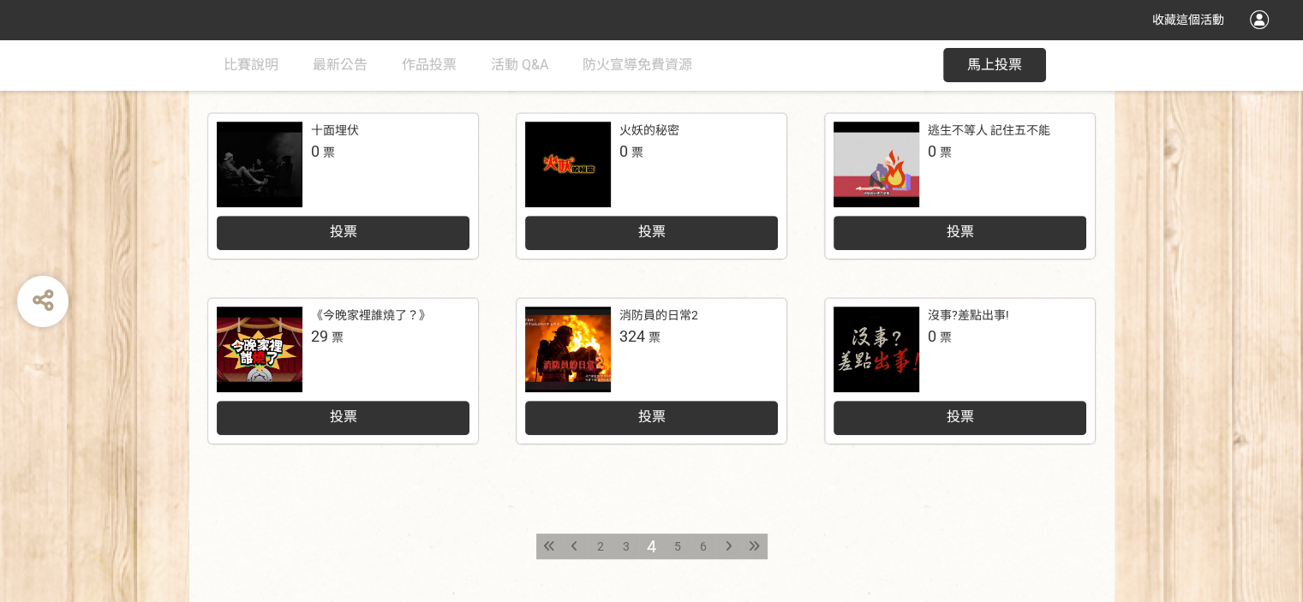
click at [570, 335] on div at bounding box center [568, 350] width 86 height 86
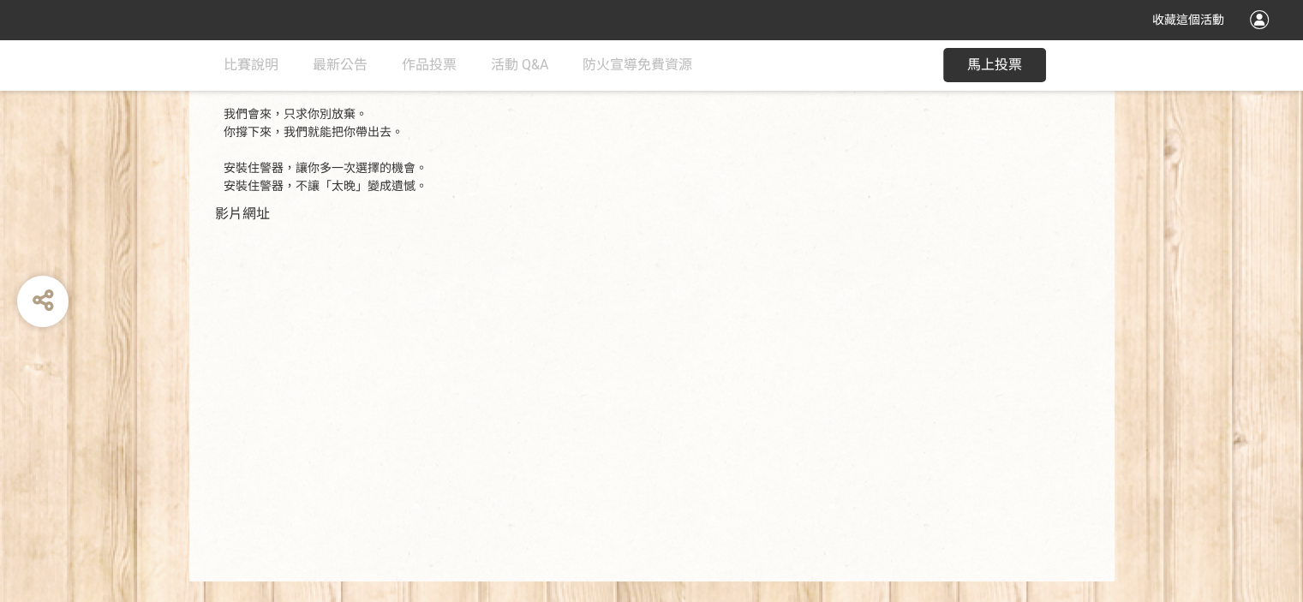
scroll to position [550, 0]
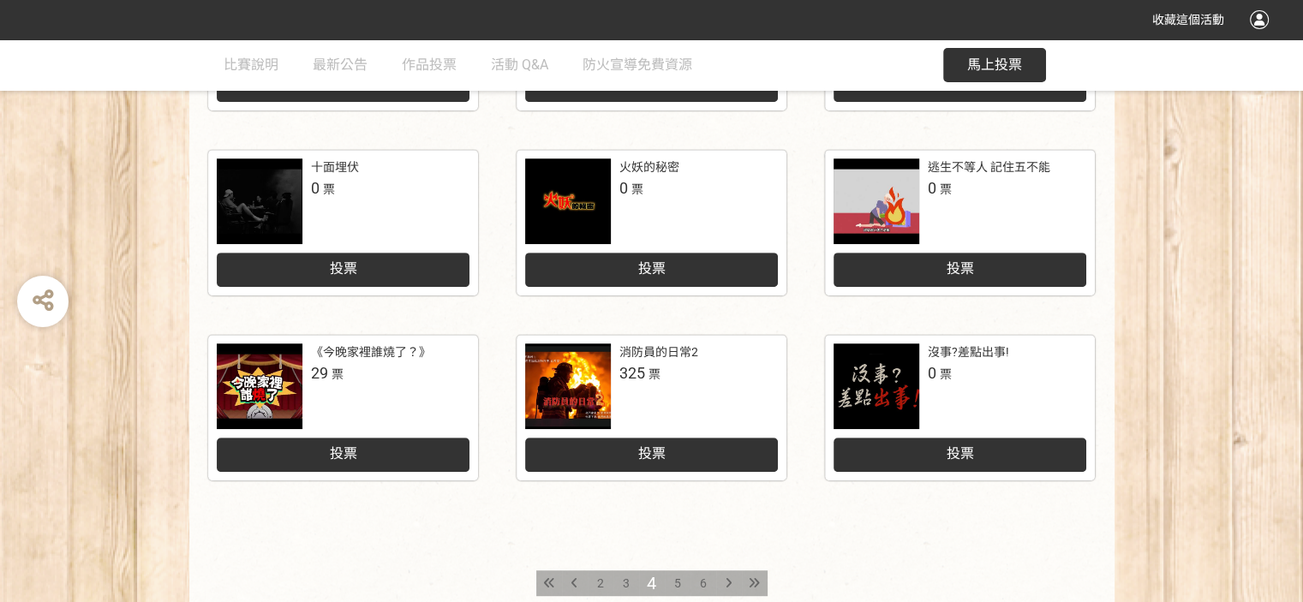
scroll to position [771, 0]
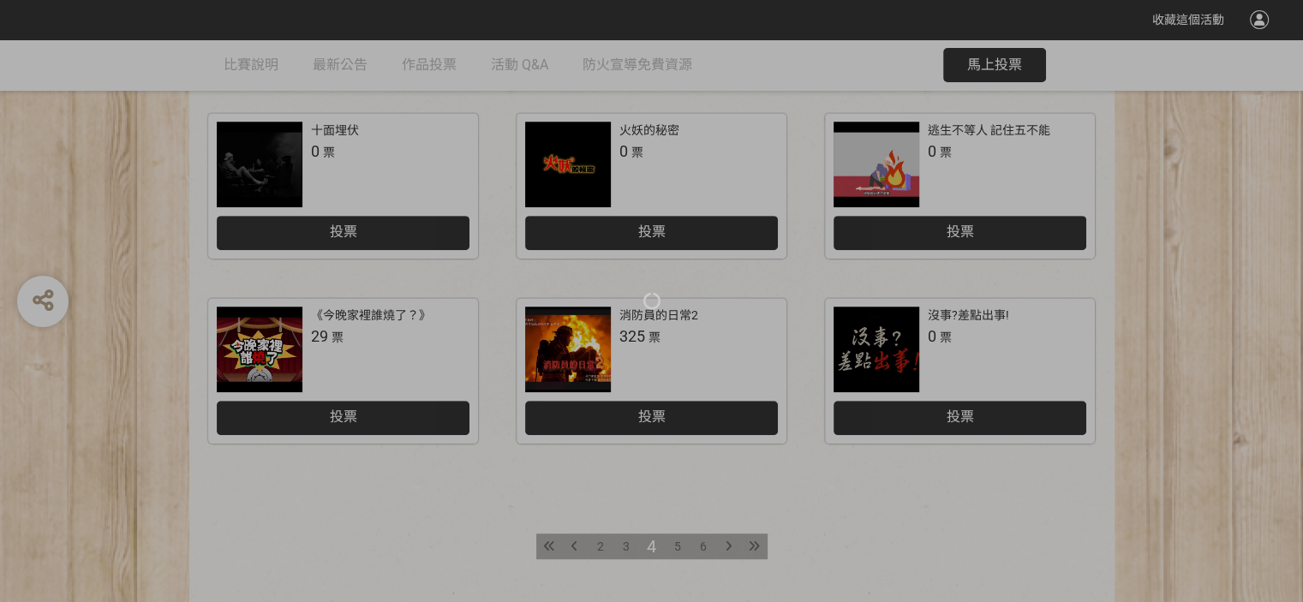
scroll to position [857, 0]
